Goal: Information Seeking & Learning: Learn about a topic

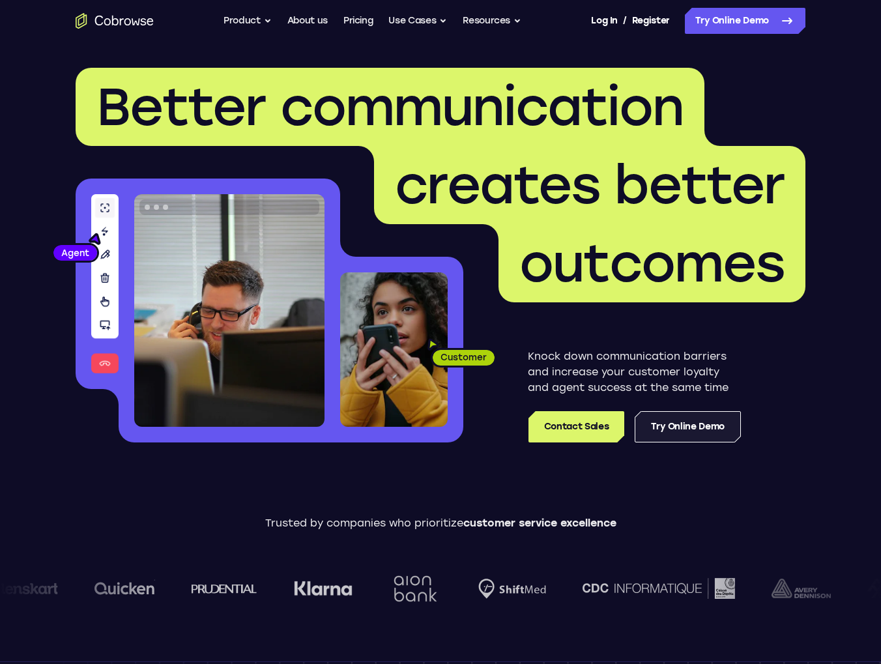
click at [676, 435] on link "Try Online Demo" at bounding box center [688, 426] width 106 height 31
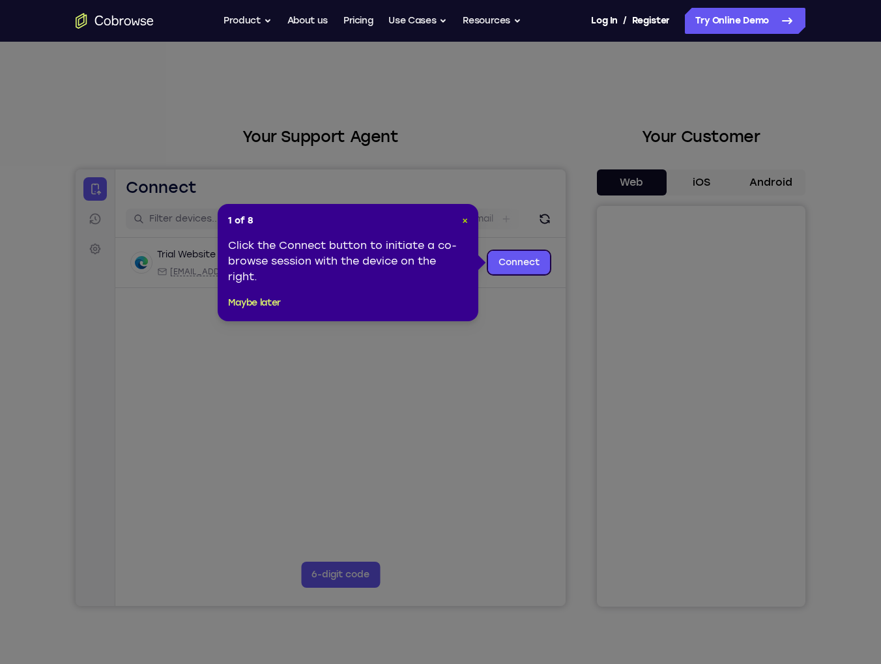
click at [465, 221] on span "×" at bounding box center [465, 220] width 6 height 11
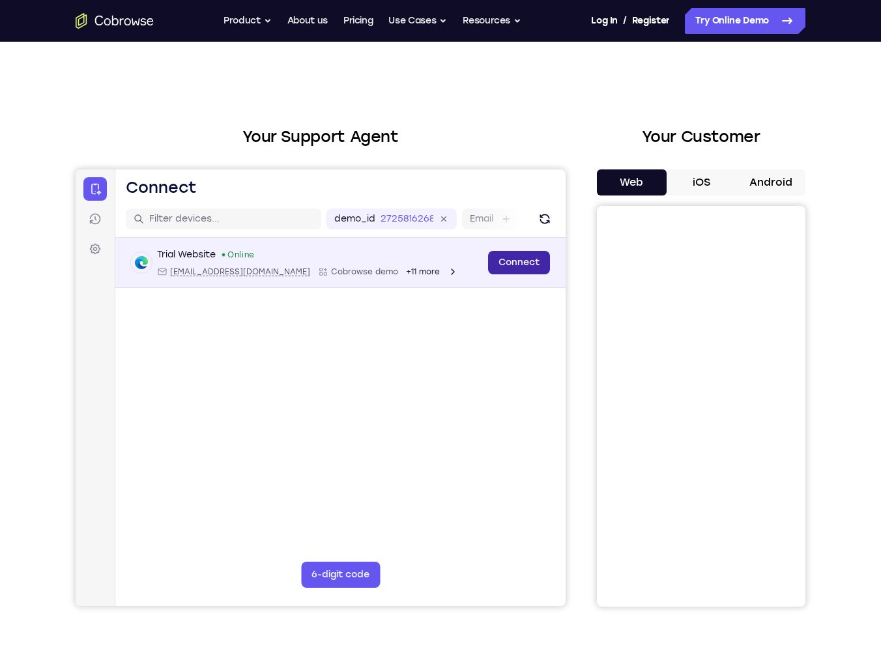
click at [503, 258] on link "Connect" at bounding box center [519, 262] width 62 height 23
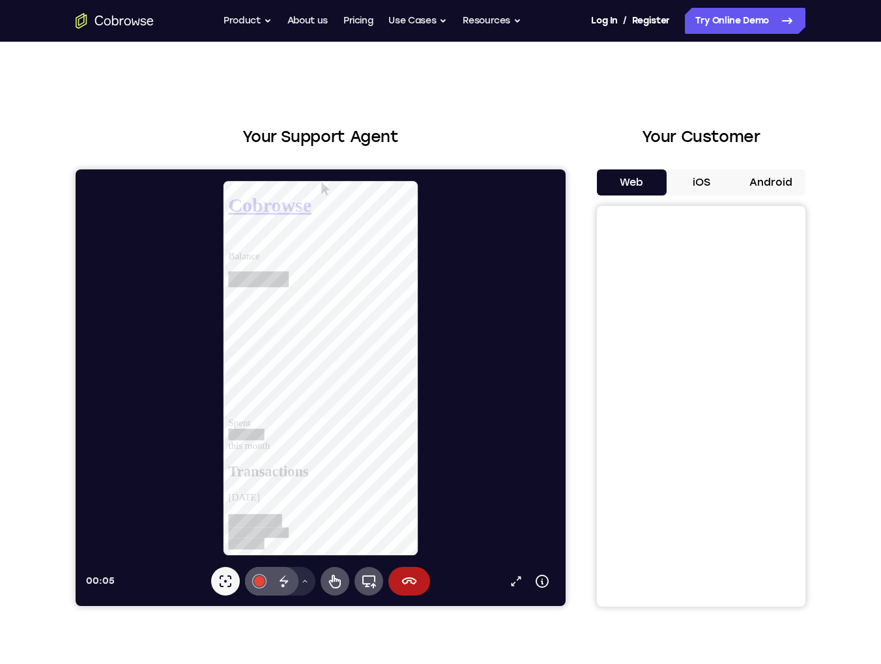
click at [698, 183] on button "iOS" at bounding box center [701, 182] width 70 height 26
click at [405, 583] on icon at bounding box center [409, 580] width 15 height 7
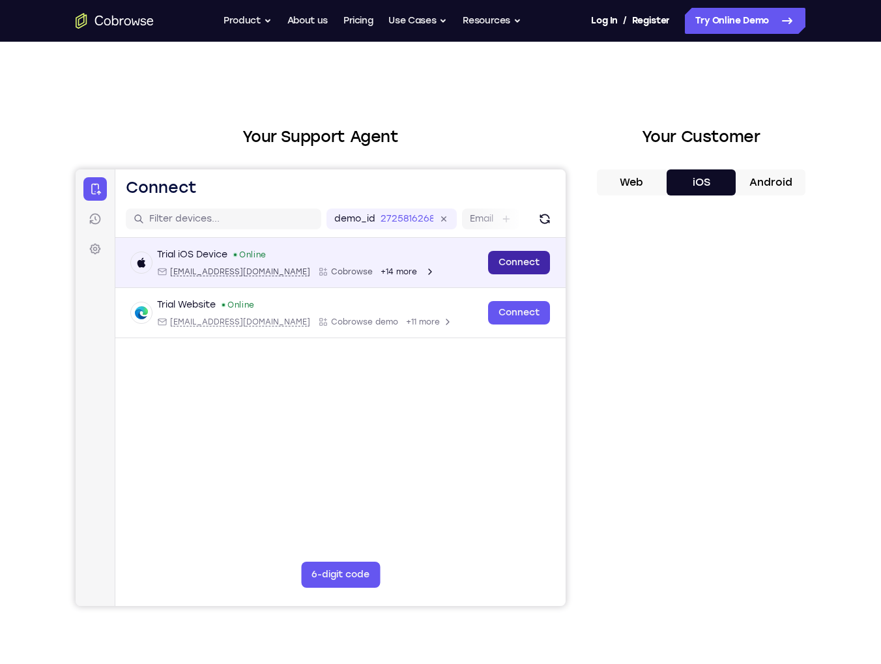
click at [501, 266] on link "Connect" at bounding box center [519, 262] width 62 height 23
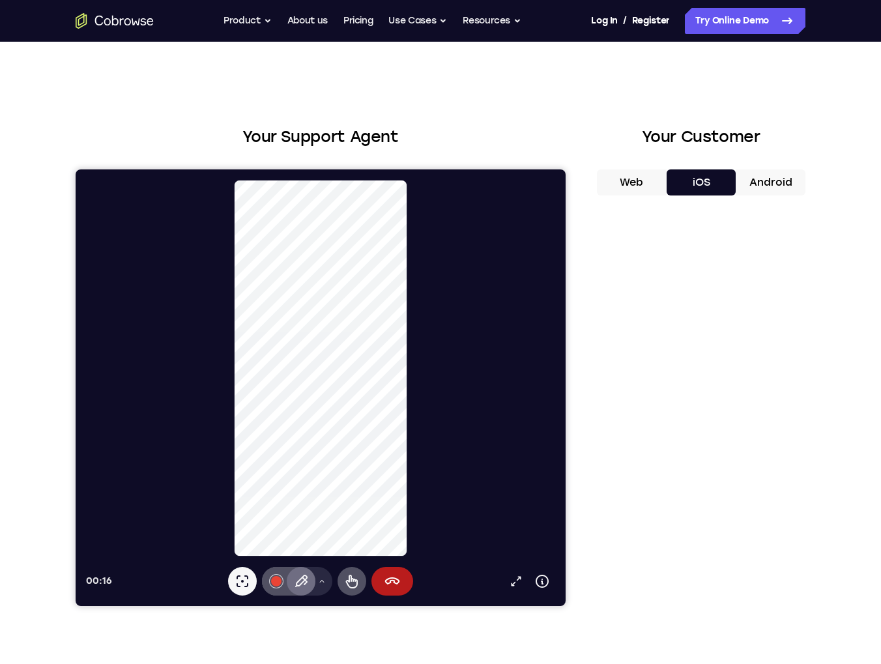
click at [297, 580] on icon at bounding box center [301, 581] width 16 height 16
click at [353, 580] on icon at bounding box center [352, 582] width 12 height 14
click at [368, 20] on link "Pricing" at bounding box center [358, 21] width 30 height 26
